Goal: Information Seeking & Learning: Learn about a topic

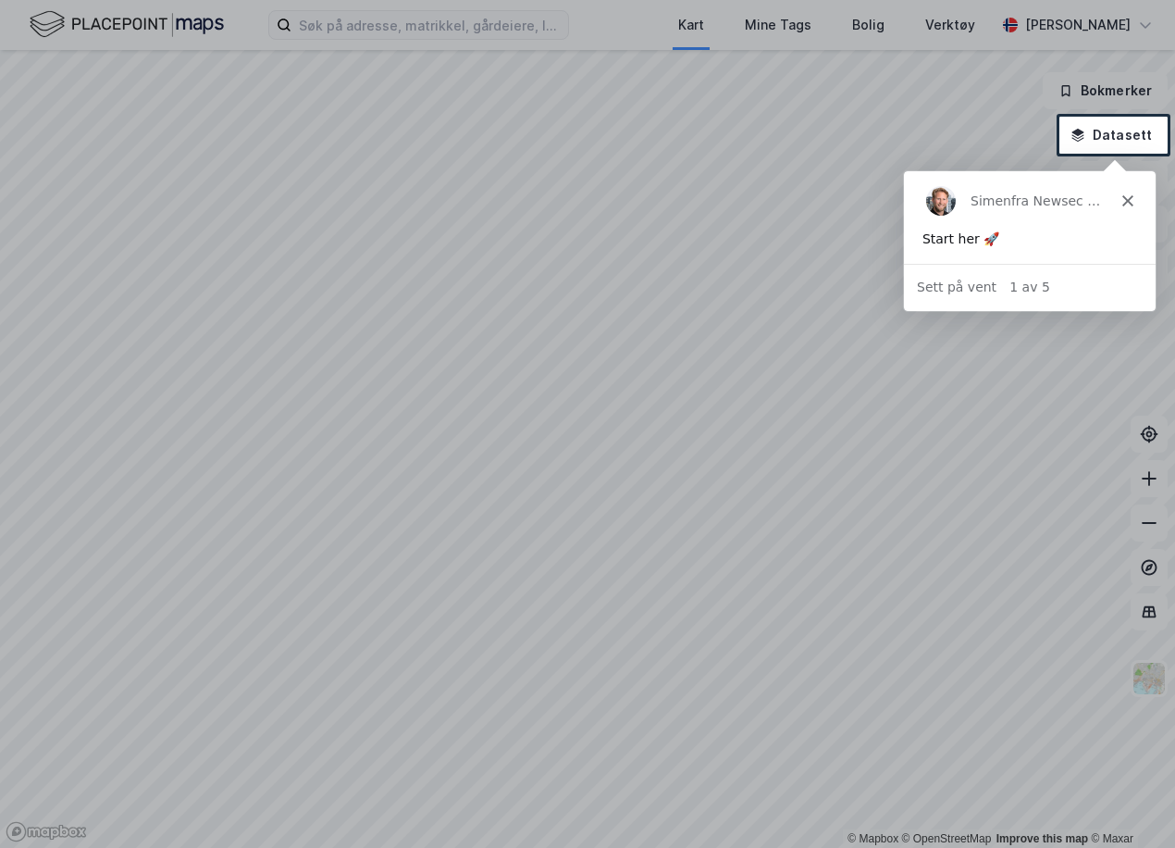
click at [1125, 205] on icon "Lukk" at bounding box center [1127, 199] width 11 height 11
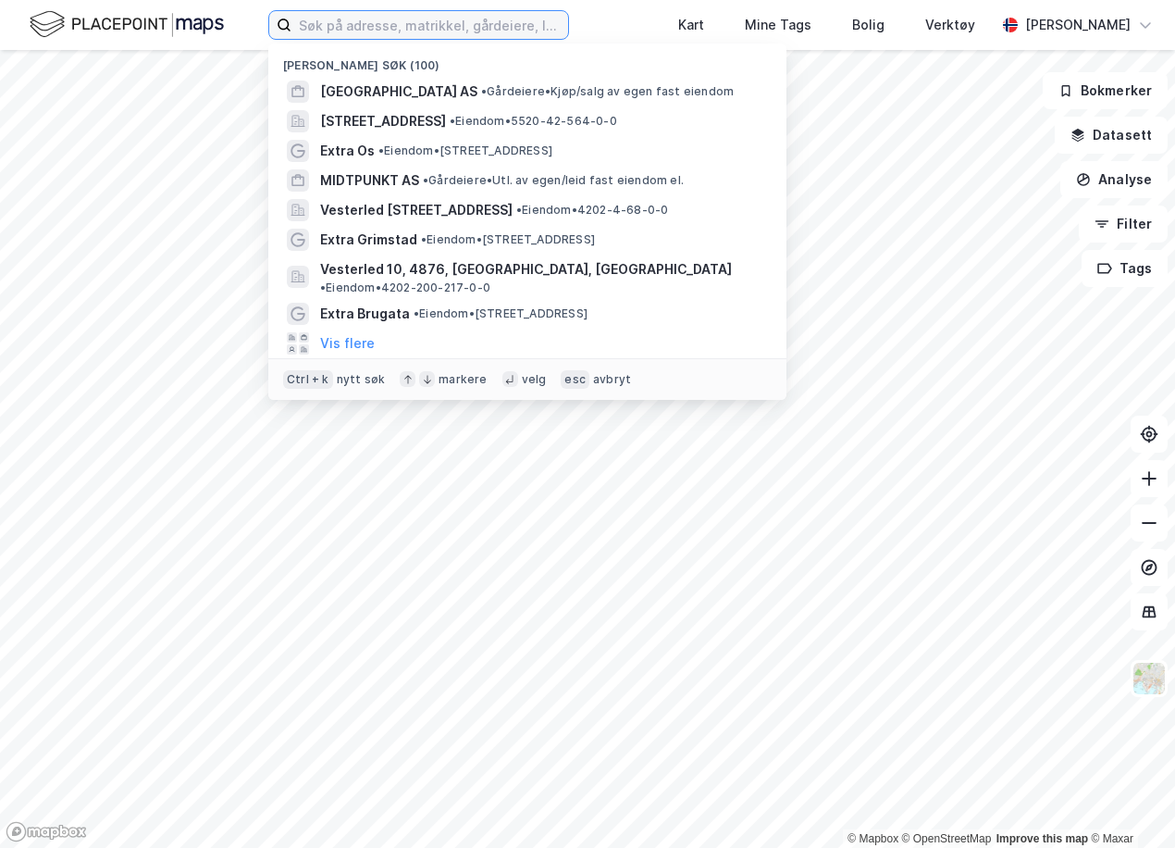
click at [391, 27] on input at bounding box center [430, 25] width 277 height 28
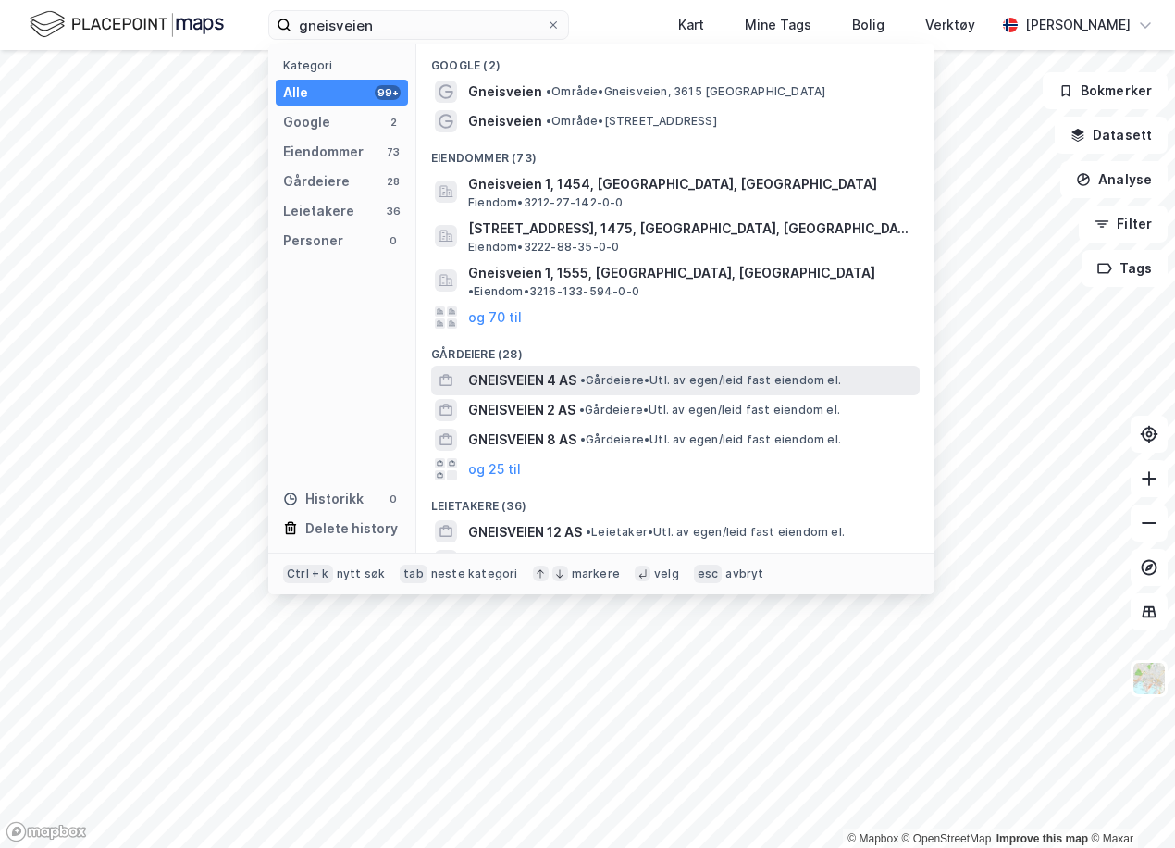
click at [630, 373] on span "• Gårdeiere • Utl. av egen/leid fast eiendom el." at bounding box center [710, 380] width 261 height 15
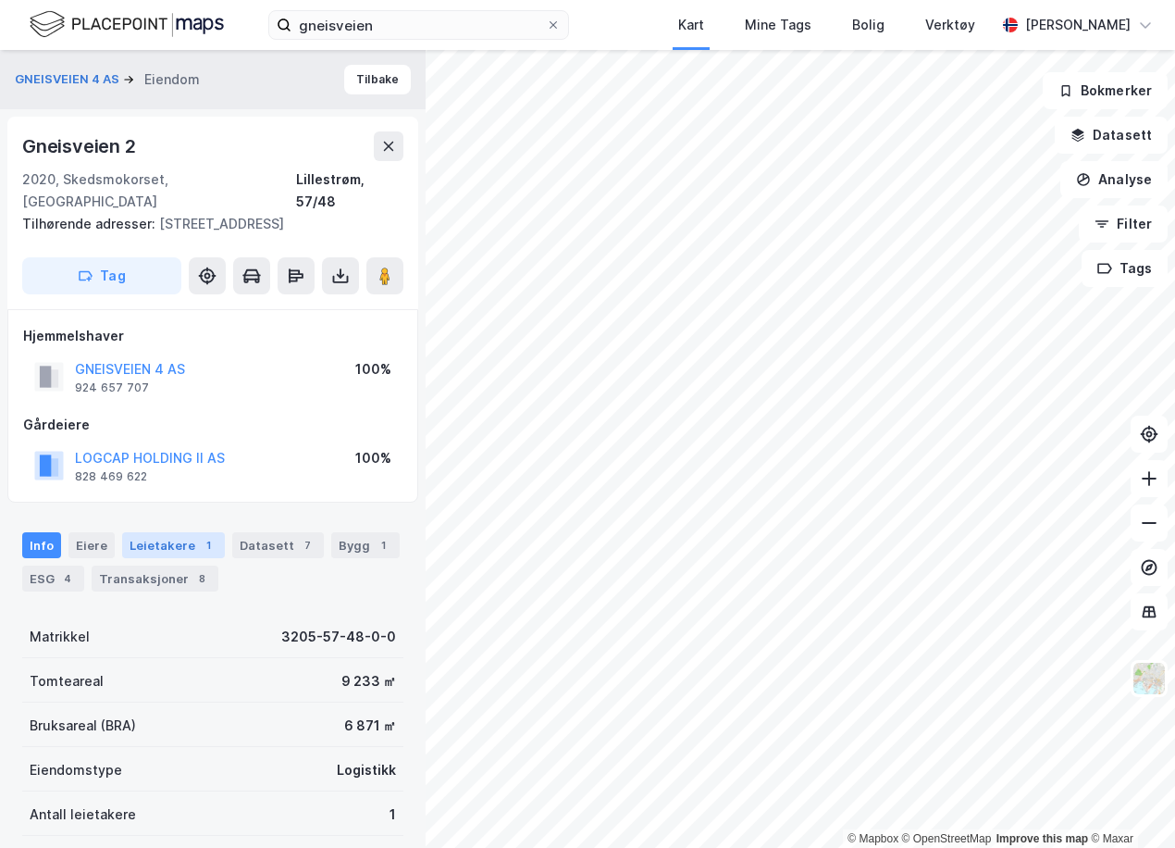
click at [178, 532] on div "Leietakere 1" at bounding box center [173, 545] width 103 height 26
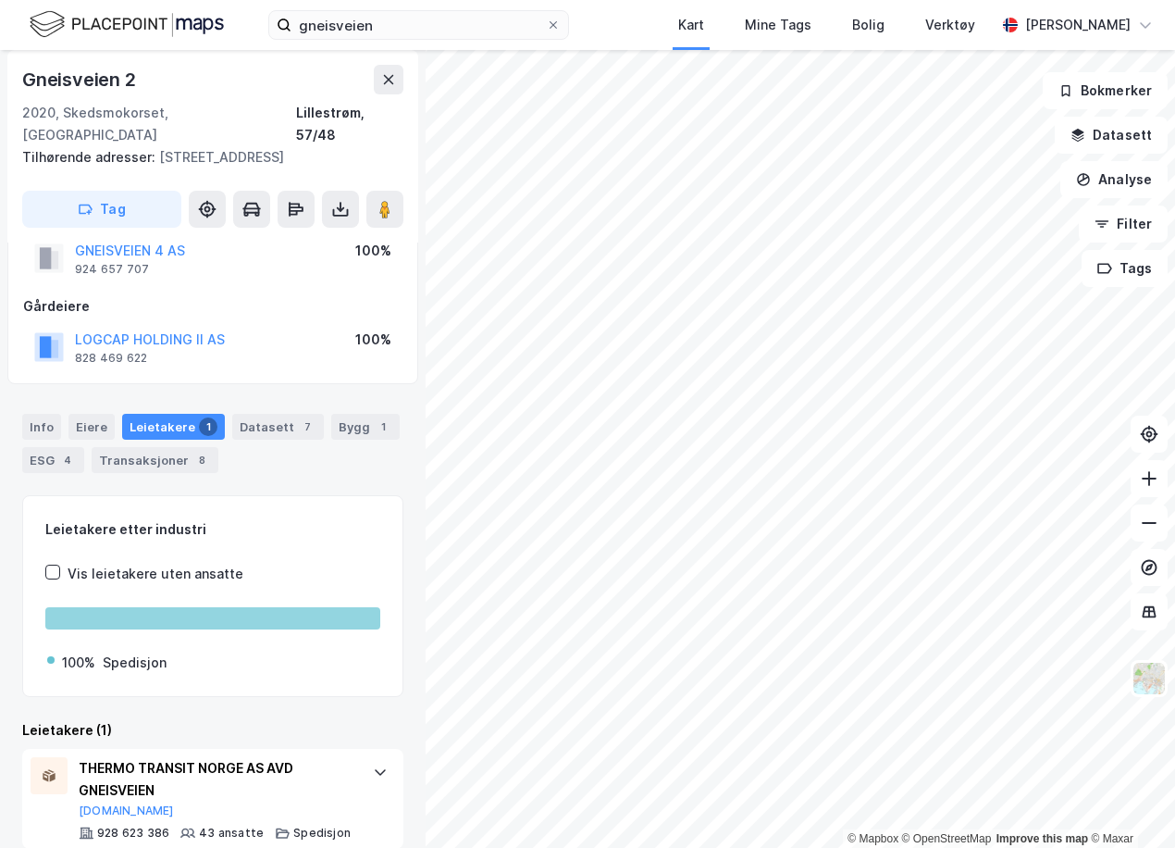
scroll to position [119, 0]
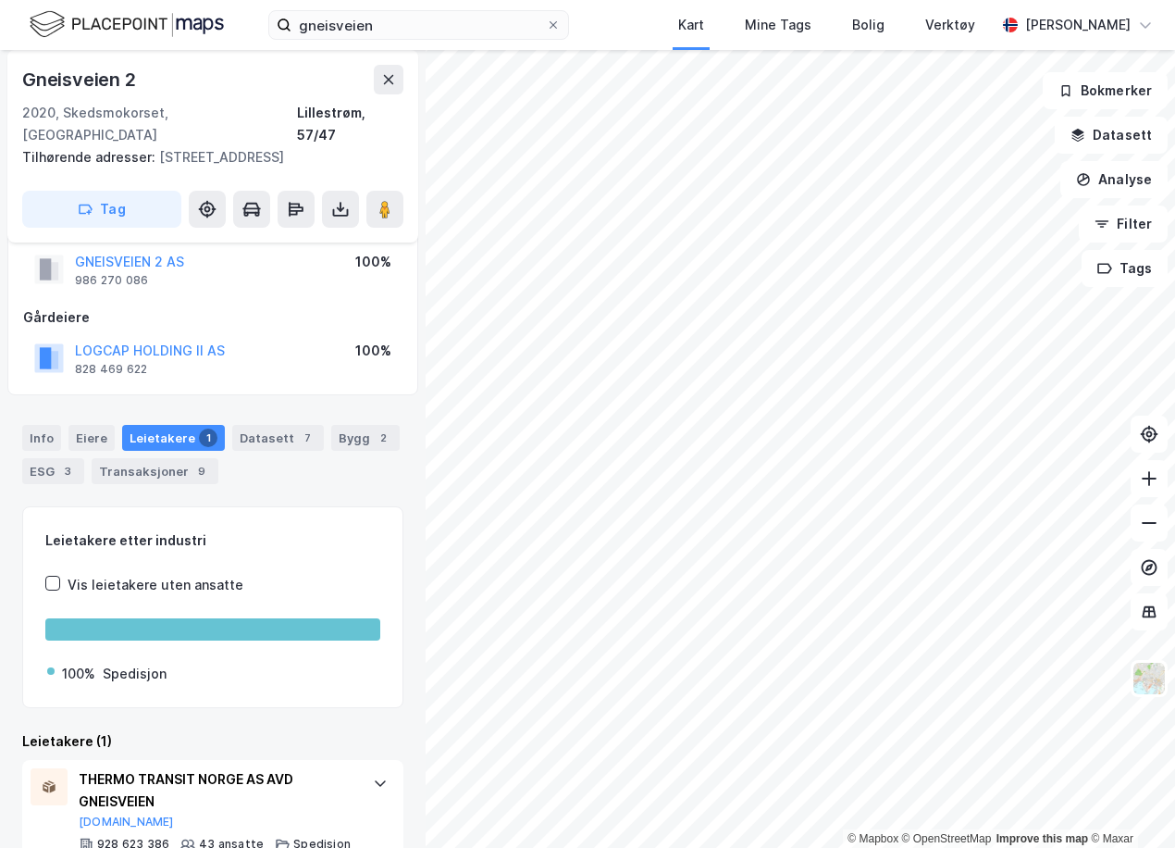
scroll to position [60, 0]
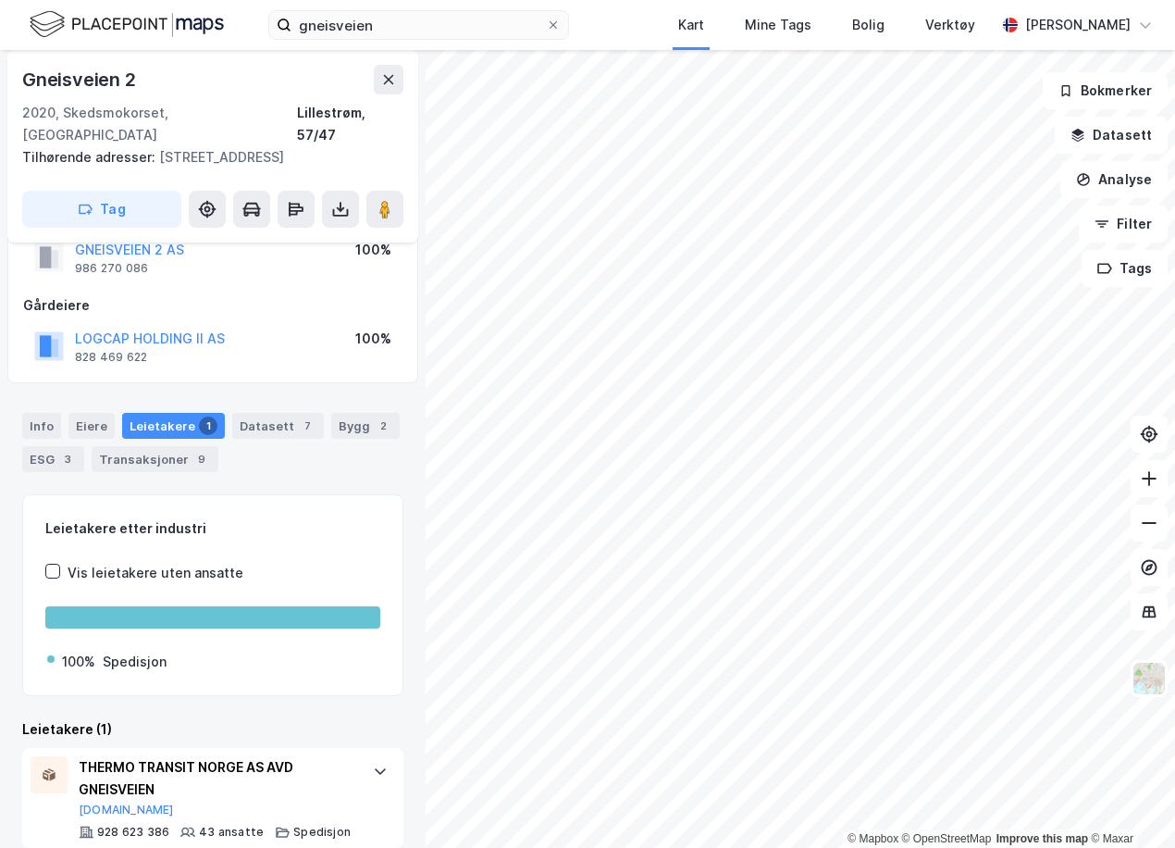
click at [920, 831] on div "© Mapbox © OpenStreetMap Improve this map © Maxar" at bounding box center [587, 449] width 1175 height 798
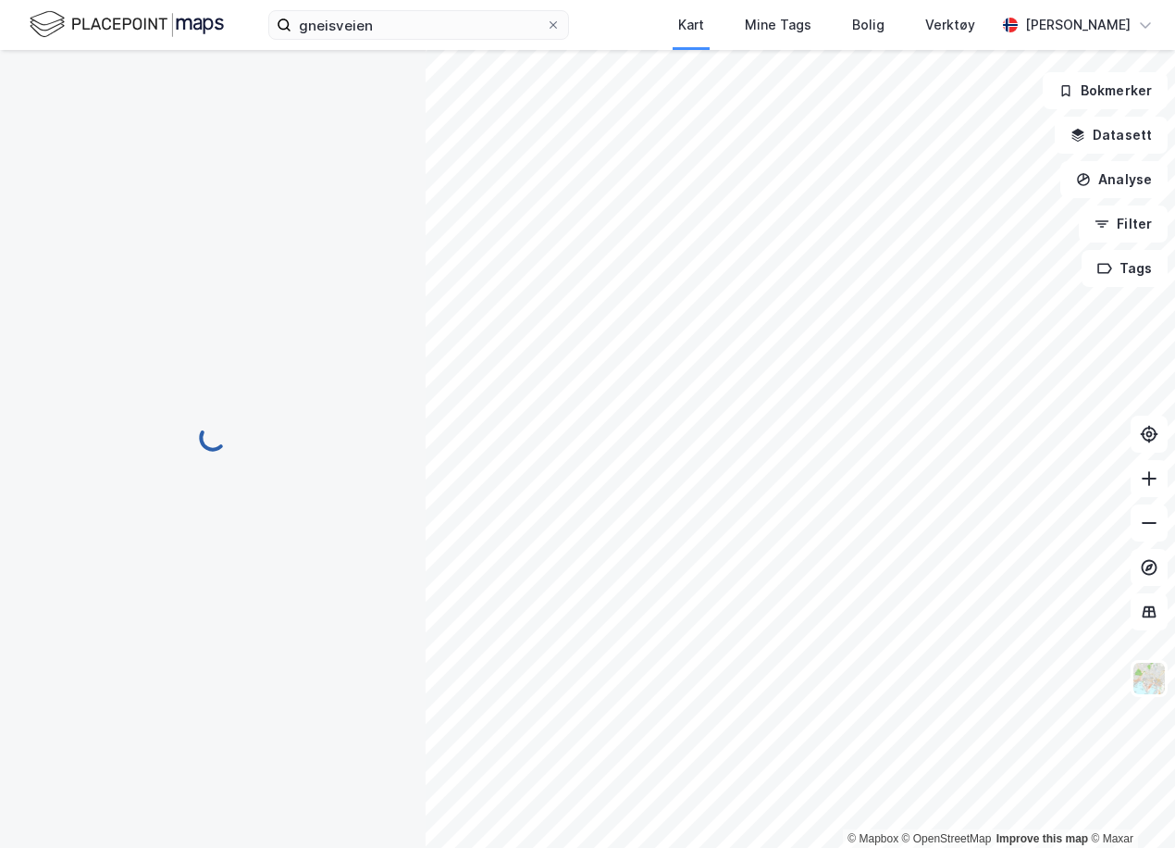
scroll to position [19, 0]
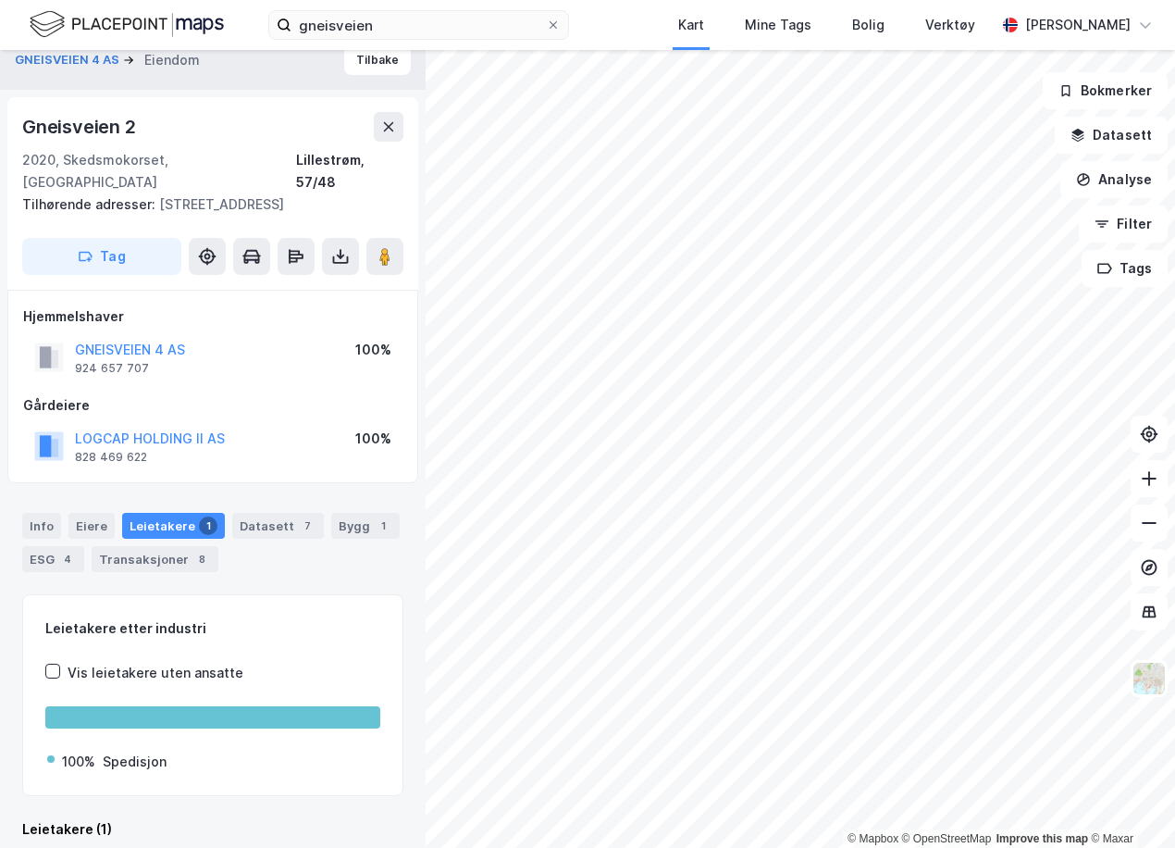
click at [296, 305] on div "Hjemmelshaver" at bounding box center [212, 316] width 379 height 22
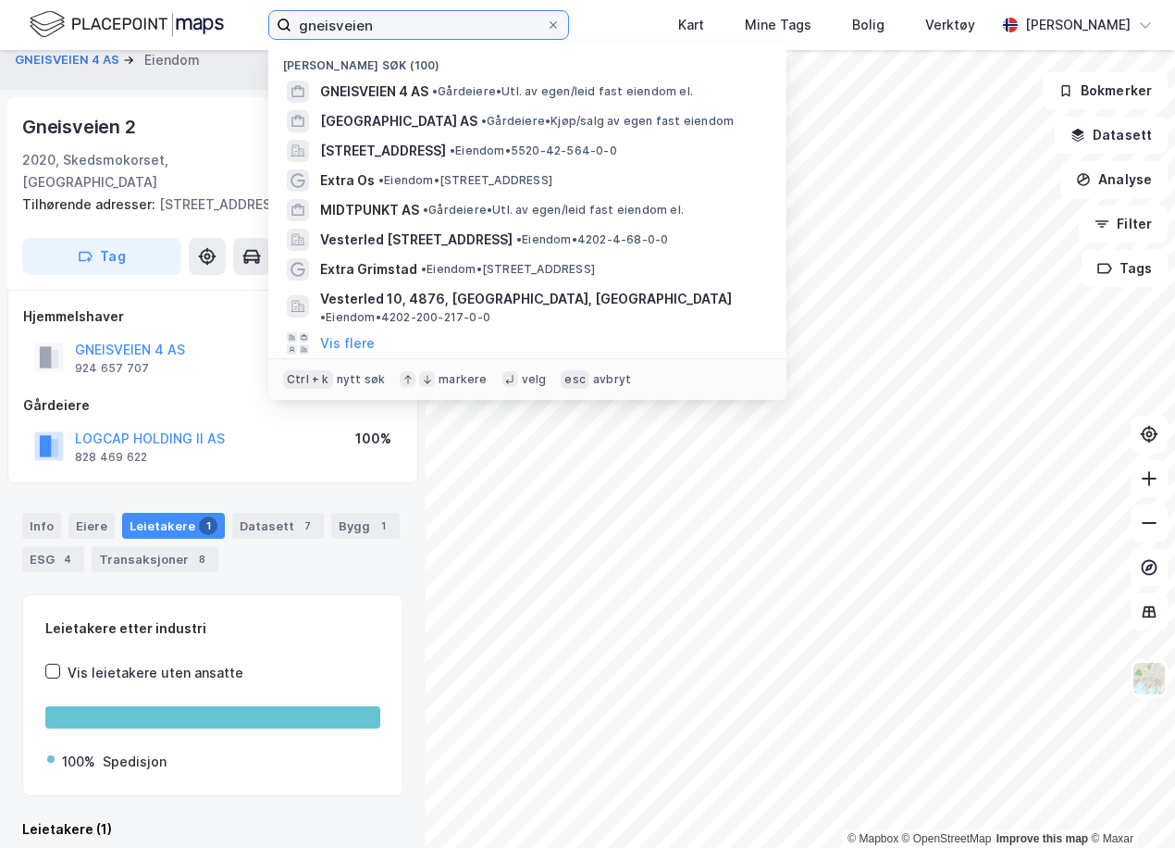
drag, startPoint x: 397, startPoint y: 29, endPoint x: 208, endPoint y: 31, distance: 188.8
click at [208, 31] on div "gneisveien Nylige søk (100) GNEISVEIEN 4 AS • Gårdeiere • Utl. av egen/leid fas…" at bounding box center [587, 25] width 1175 height 50
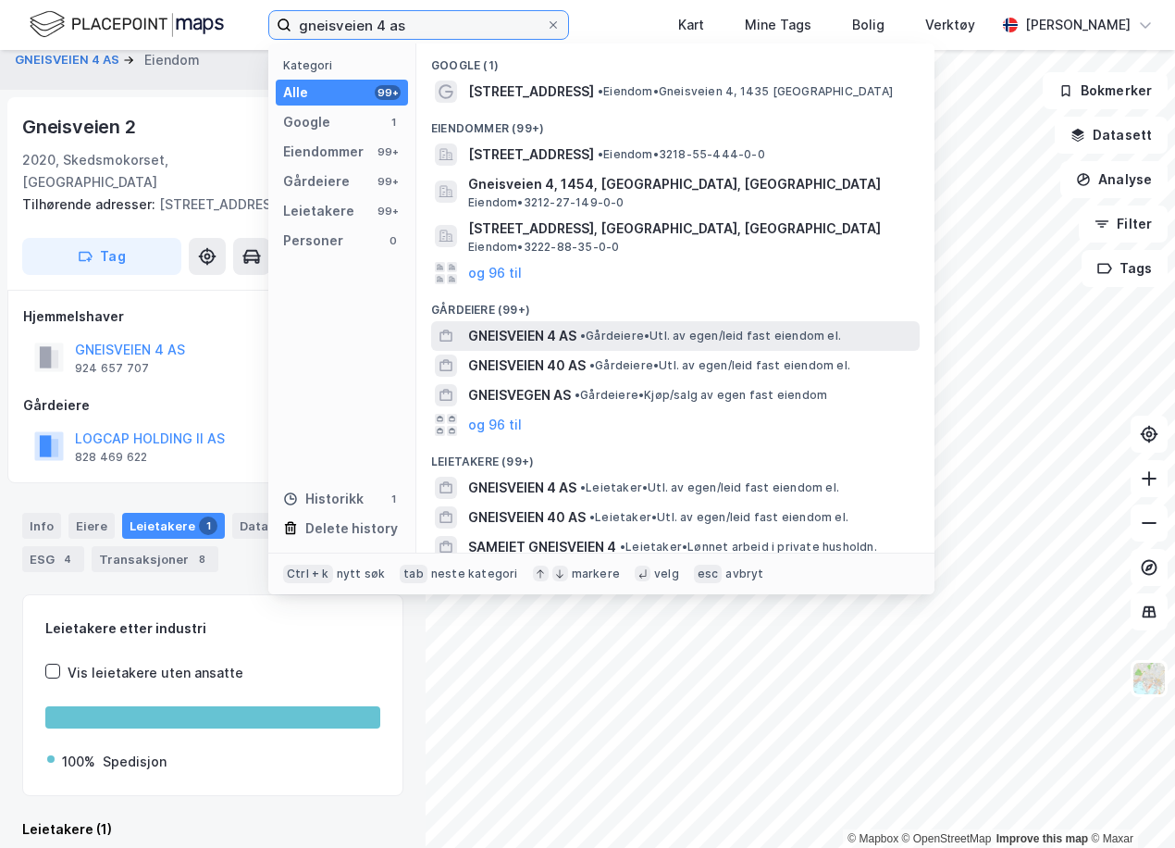
type input "gneisveien 4 as"
click at [555, 337] on span "GNEISVEIEN 4 AS" at bounding box center [522, 336] width 108 height 22
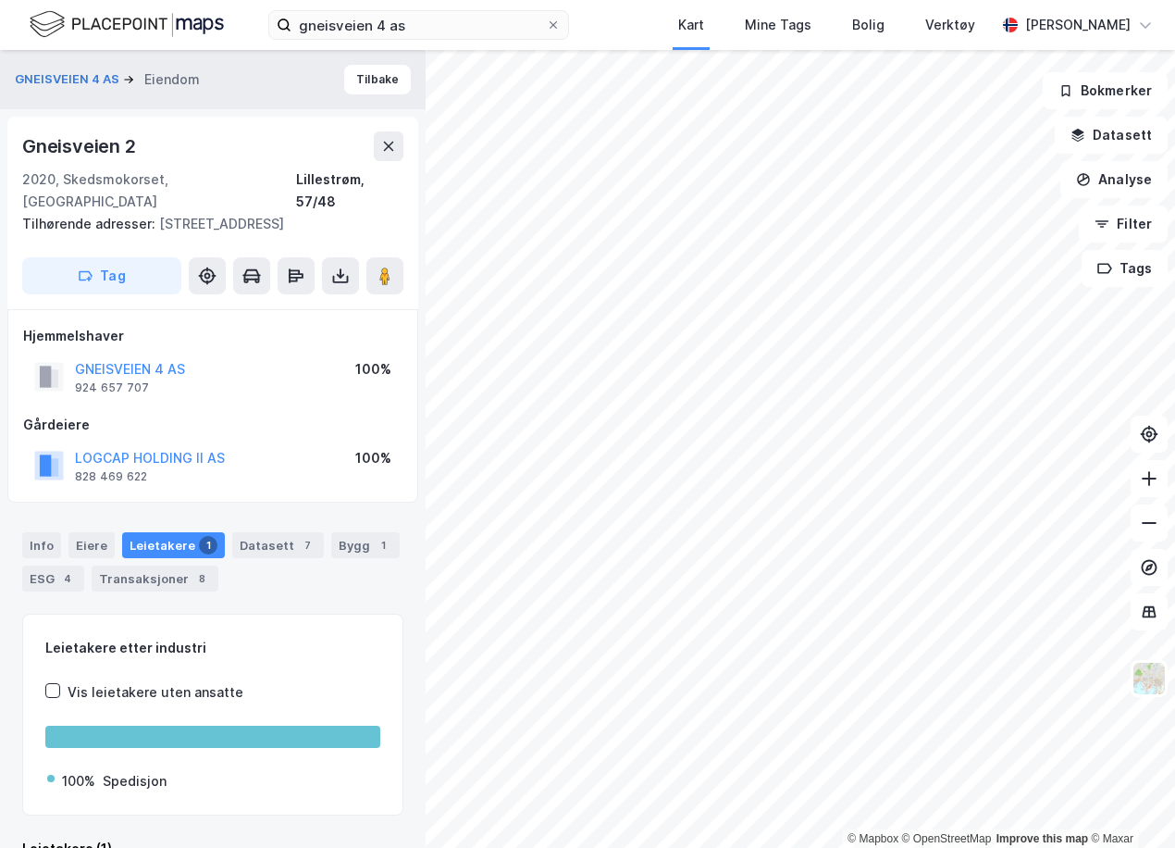
scroll to position [19, 0]
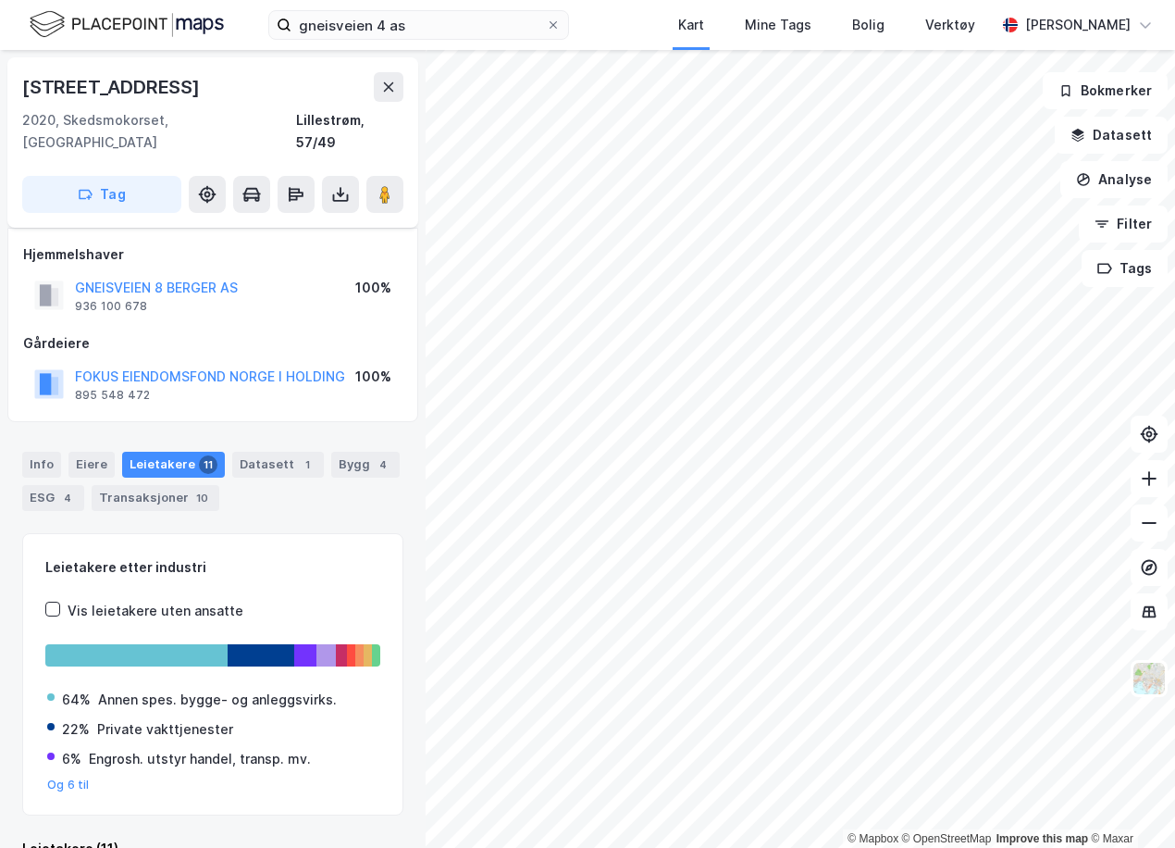
scroll to position [19, 0]
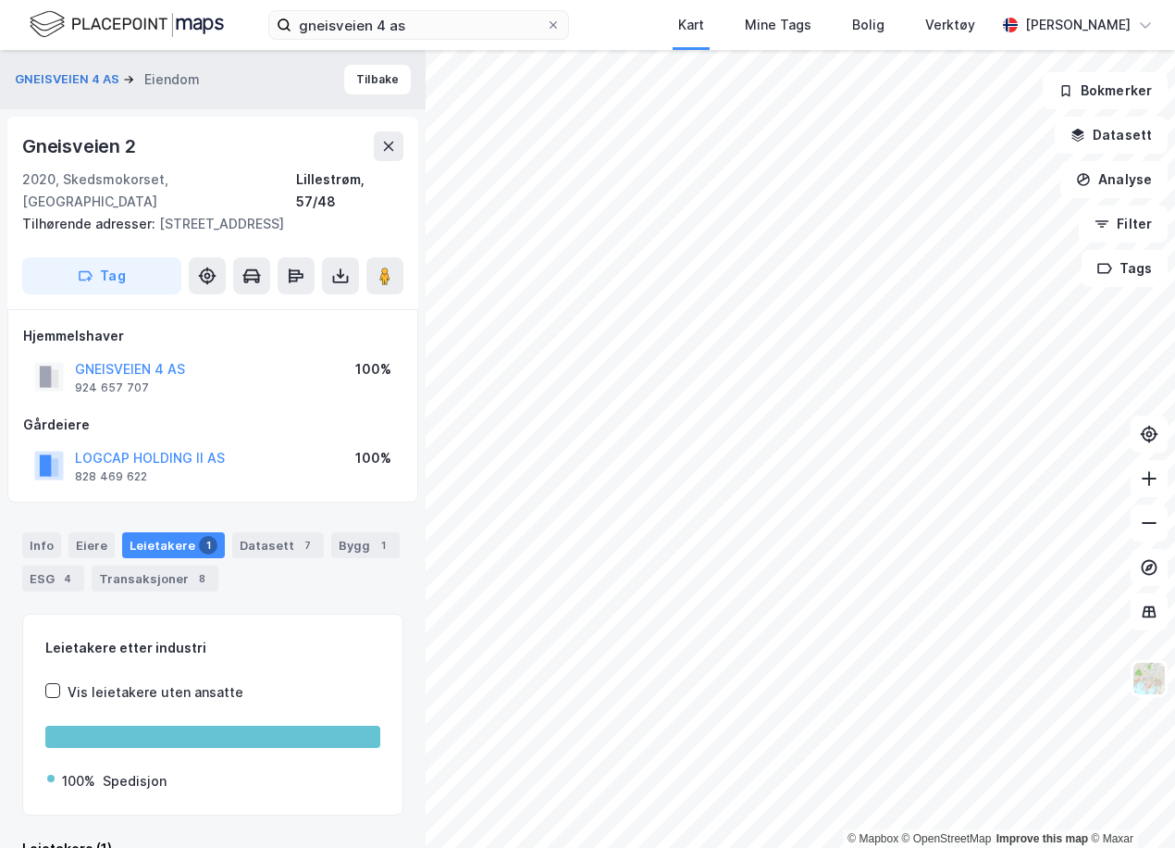
scroll to position [19, 0]
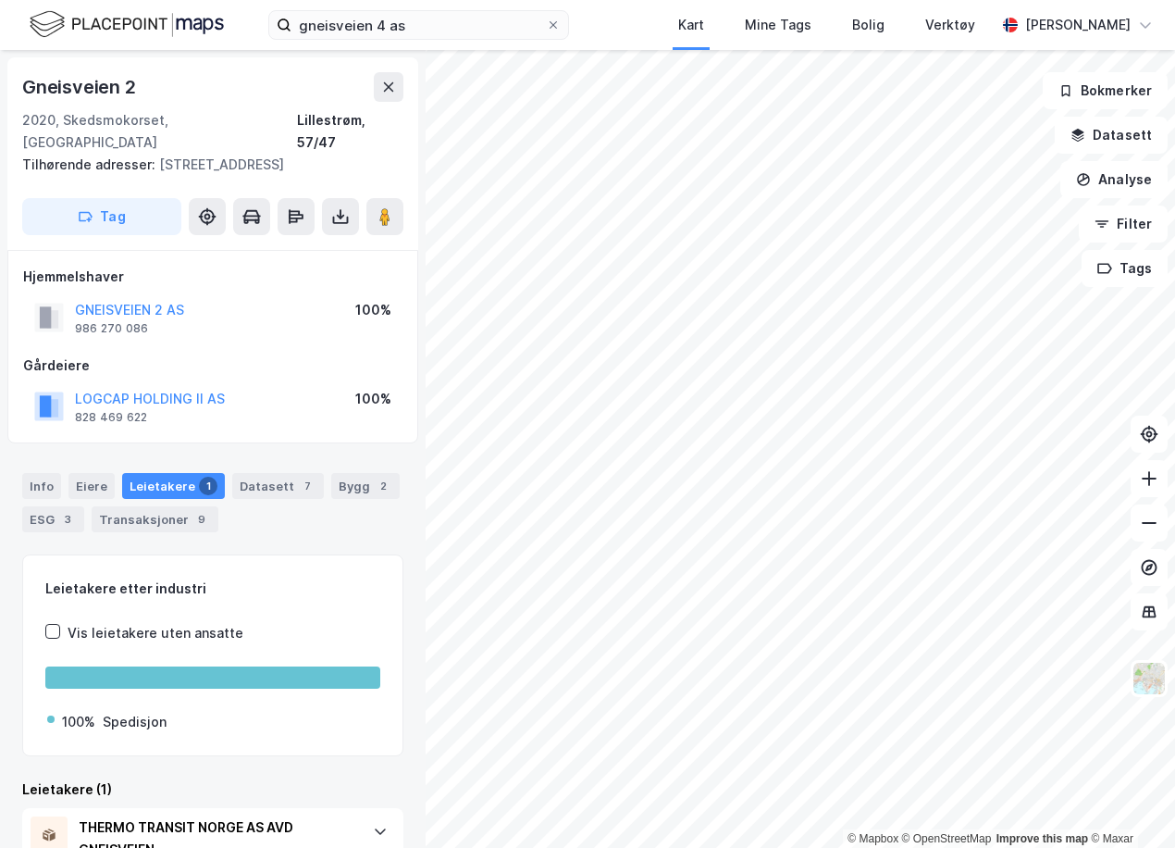
click at [254, 510] on div "Info [PERSON_NAME] 1 Datasett 7 Bygg 2 ESG 3 Transaksjoner 9" at bounding box center [212, 502] width 381 height 59
click at [0, 0] on button "LOGCAP HOLDING II AS" at bounding box center [0, 0] width 0 height 0
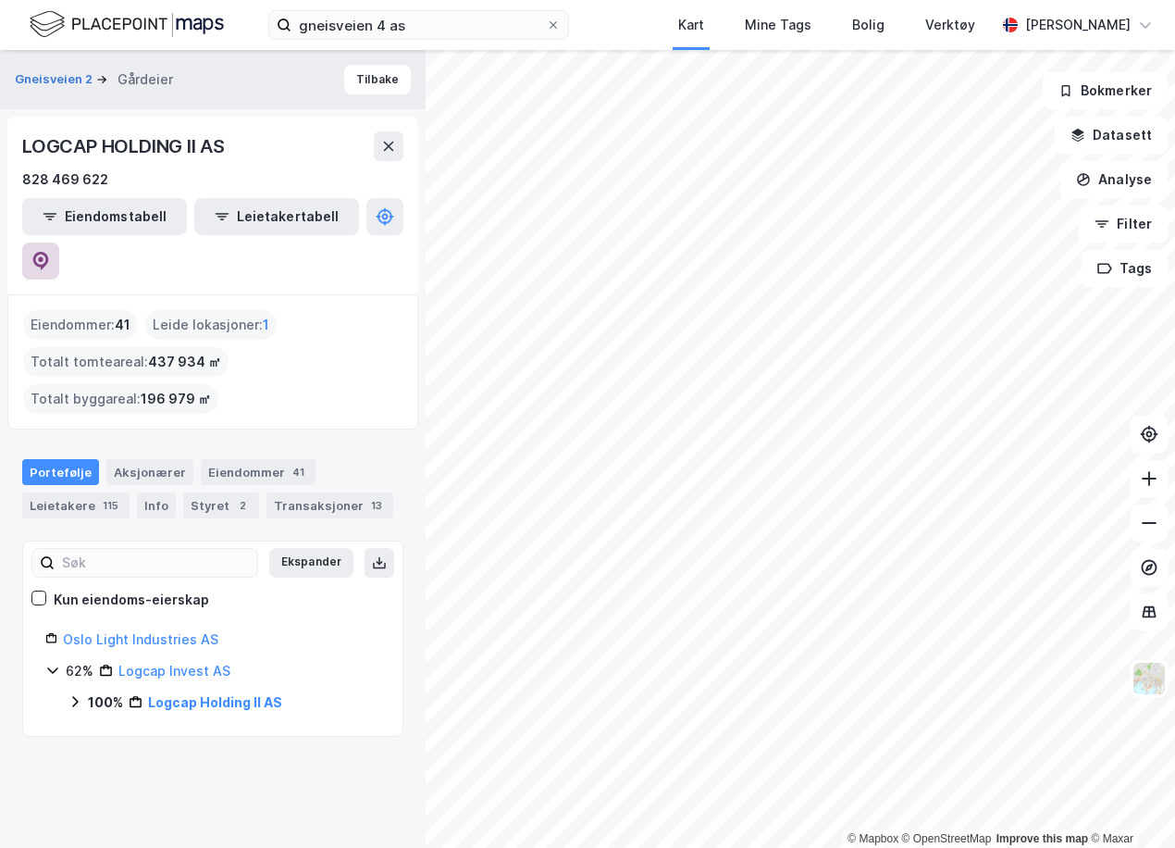
click at [50, 252] on icon at bounding box center [40, 261] width 19 height 19
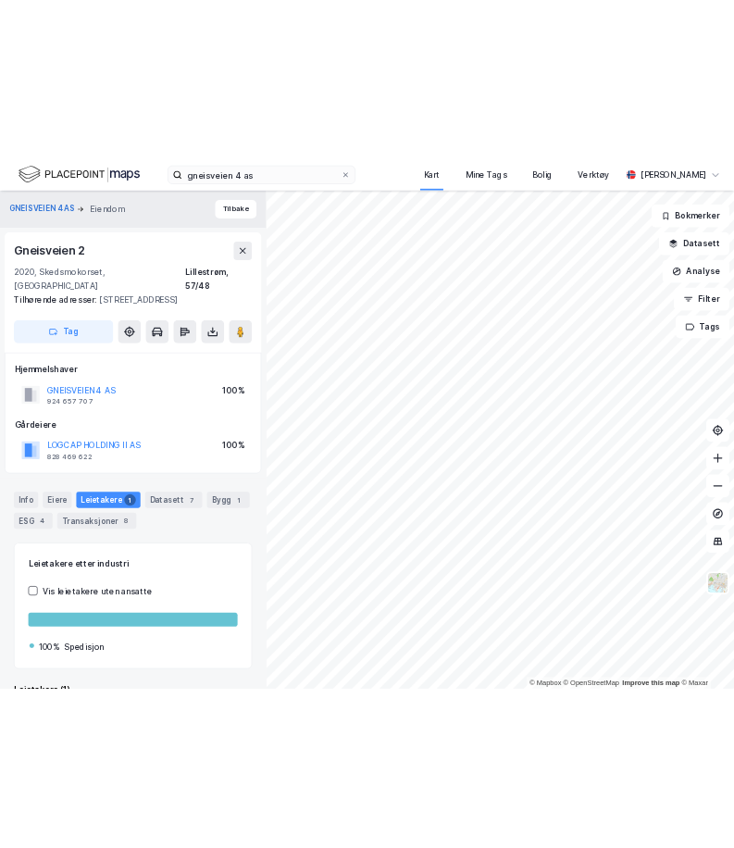
scroll to position [19, 0]
